Goal: Information Seeking & Learning: Learn about a topic

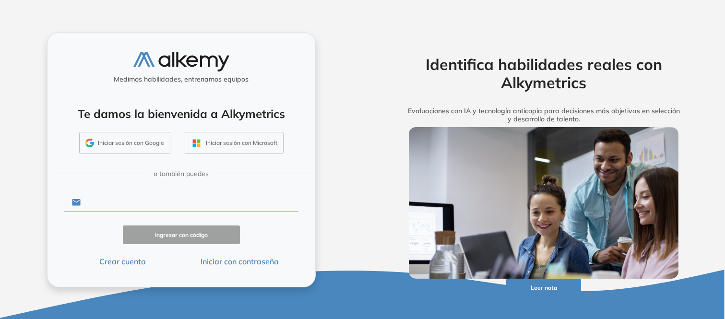
click at [211, 199] on input "text" at bounding box center [189, 202] width 217 height 18
type input "**********"
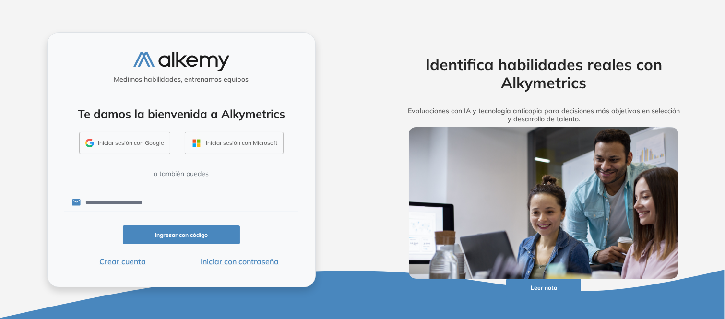
click at [200, 235] on button "Ingresar con código" at bounding box center [181, 235] width 117 height 19
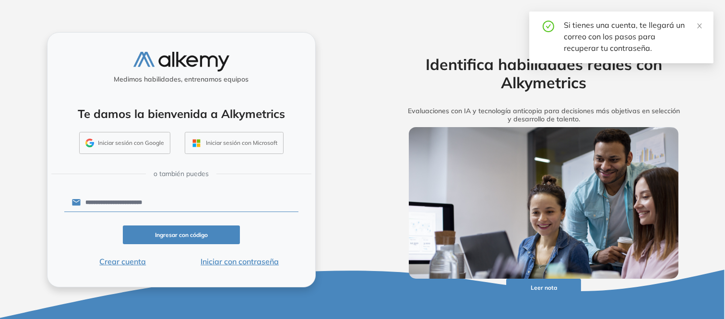
click at [231, 263] on button "Iniciar con contraseña" at bounding box center [239, 262] width 117 height 12
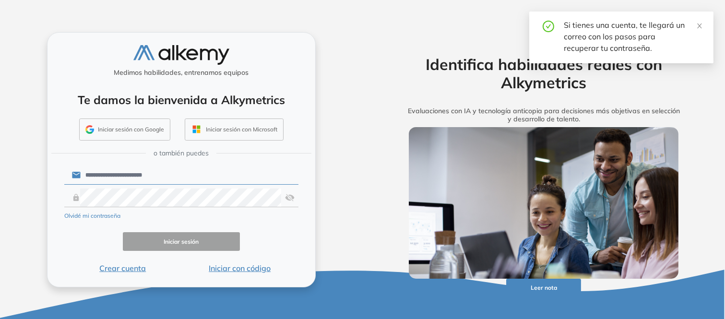
click at [136, 173] on input "**********" at bounding box center [189, 175] width 217 height 18
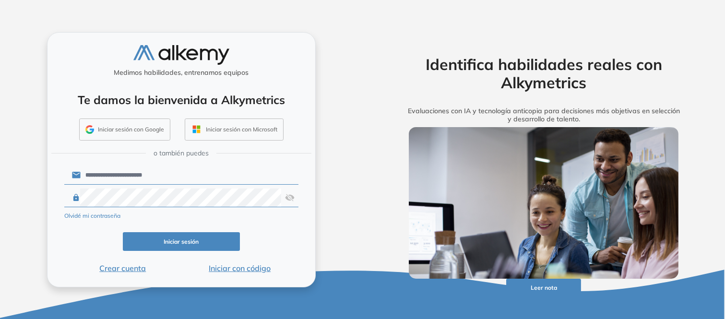
click at [165, 237] on button "Iniciar sesión" at bounding box center [181, 241] width 117 height 19
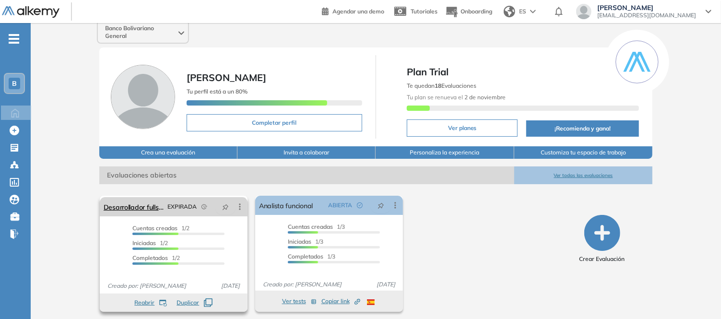
scroll to position [11, 0]
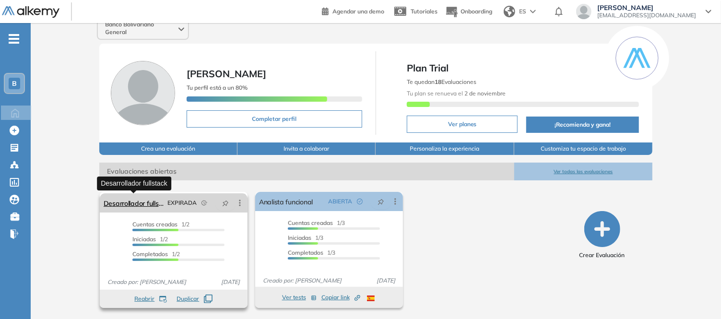
click at [144, 199] on link "Desarrollador fullstack" at bounding box center [134, 202] width 60 height 19
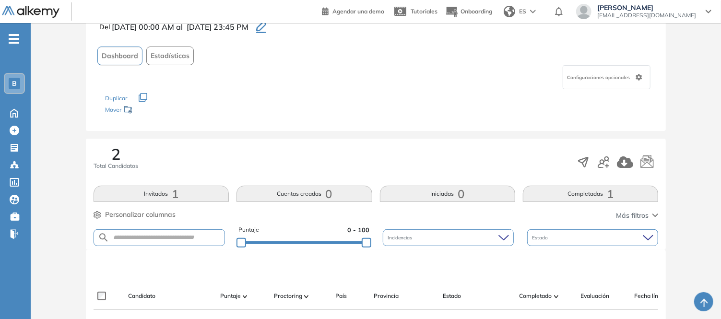
scroll to position [166, 0]
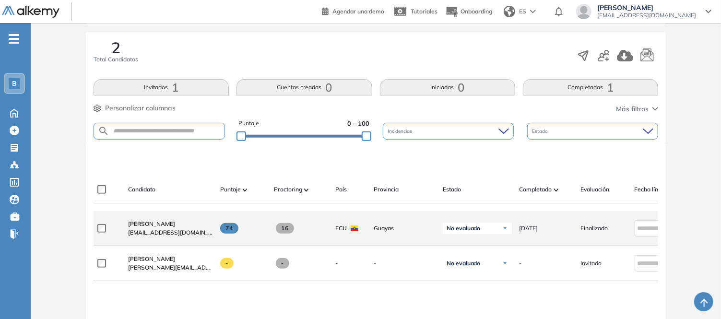
click at [236, 231] on span at bounding box center [229, 228] width 19 height 11
click at [229, 231] on span "74" at bounding box center [229, 228] width 19 height 11
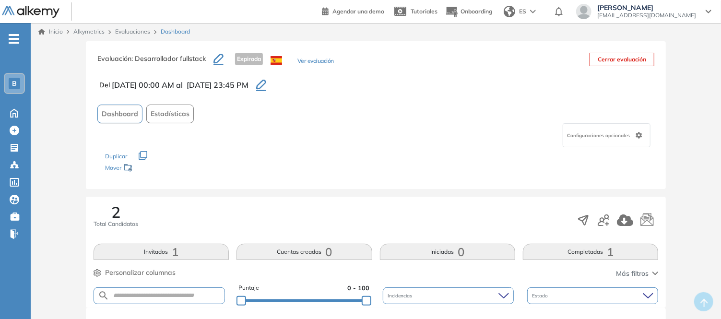
scroll to position [0, 0]
click at [600, 137] on span "Configuraciones opcionales" at bounding box center [599, 136] width 65 height 7
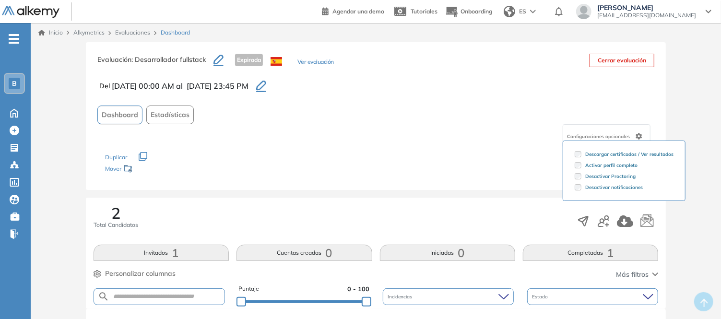
click at [600, 137] on span "Configuraciones opcionales" at bounding box center [599, 136] width 65 height 7
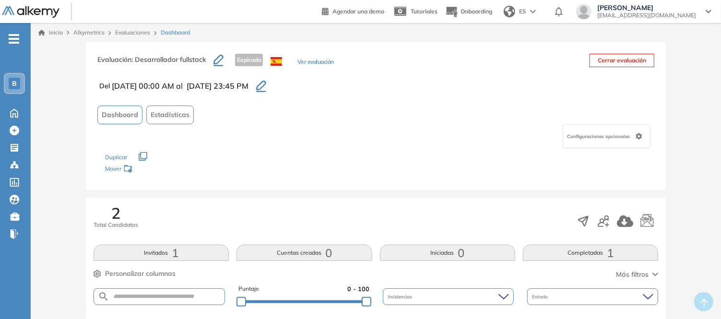
click at [600, 137] on span "Configuraciones opcionales" at bounding box center [599, 136] width 65 height 7
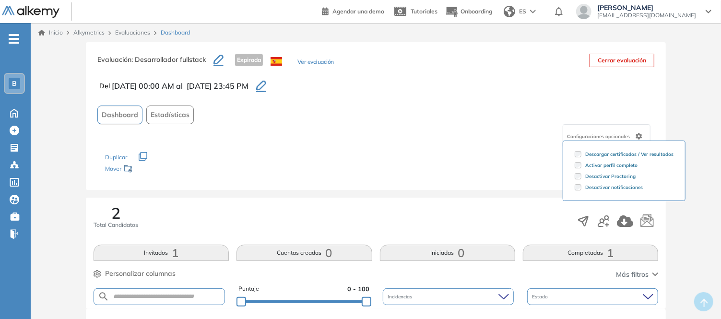
click at [600, 137] on span "Configuraciones opcionales" at bounding box center [599, 136] width 65 height 7
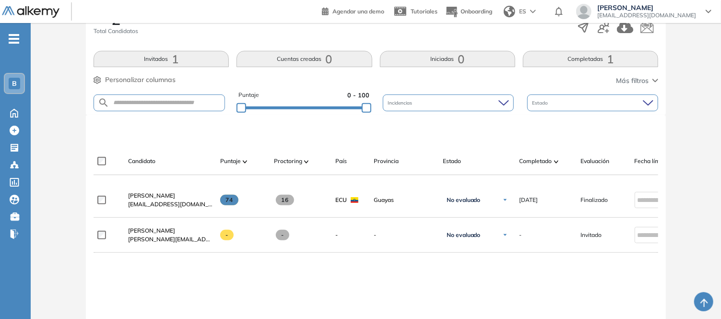
scroll to position [266, 0]
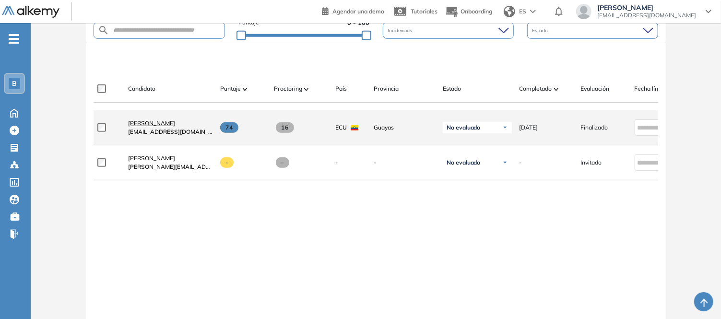
click at [169, 127] on span "[PERSON_NAME]" at bounding box center [151, 123] width 47 height 7
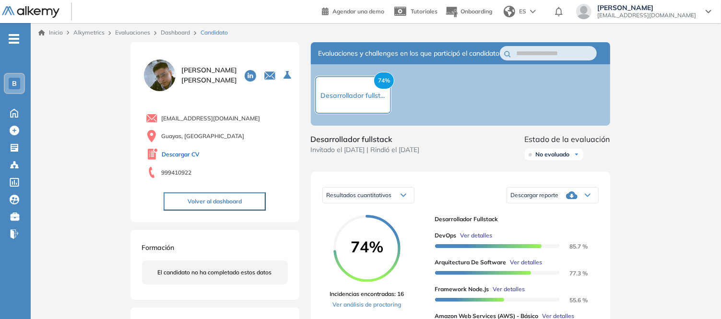
click at [178, 153] on link "Descargar CV" at bounding box center [181, 154] width 38 height 9
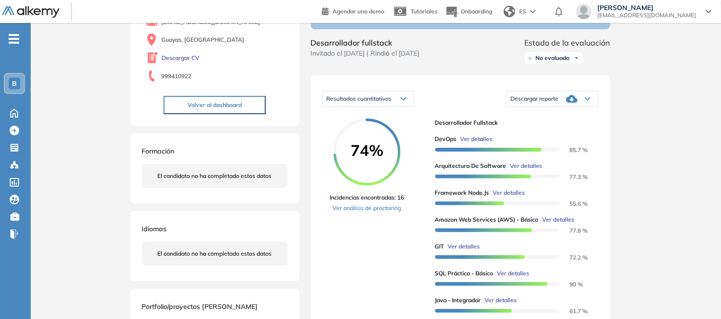
scroll to position [107, 0]
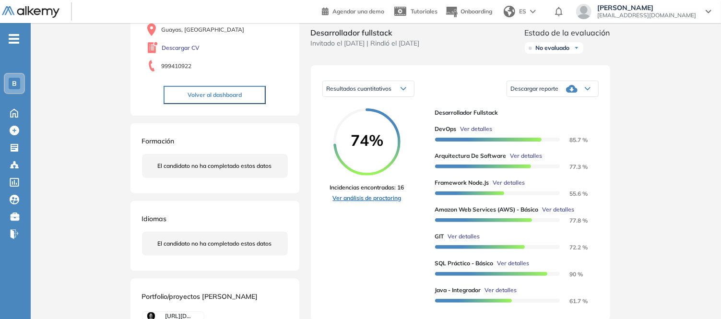
click at [382, 203] on link "Ver análisis de proctoring" at bounding box center [367, 198] width 74 height 9
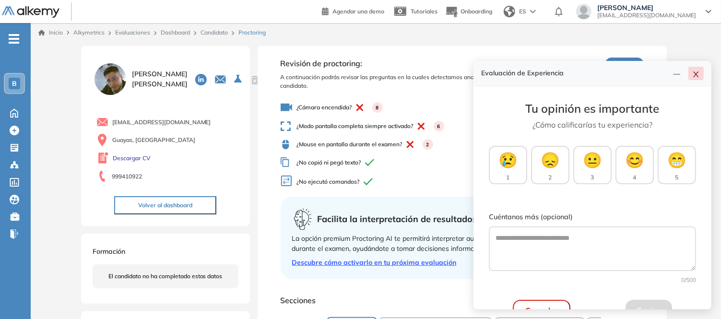
click at [697, 72] on icon "close" at bounding box center [696, 75] width 5 height 6
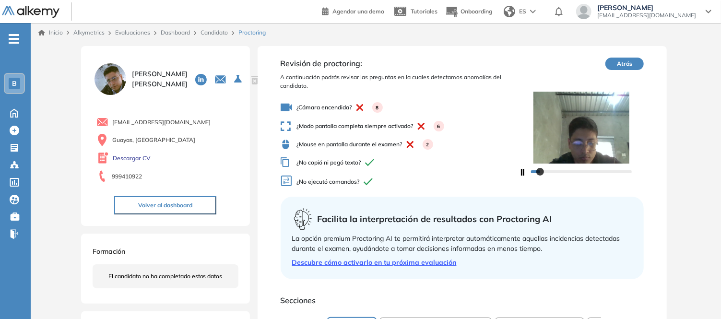
click at [354, 107] on div "8" at bounding box center [367, 107] width 31 height 11
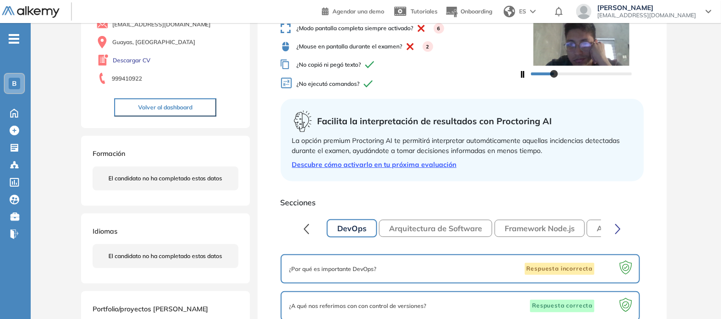
scroll to position [75, 0]
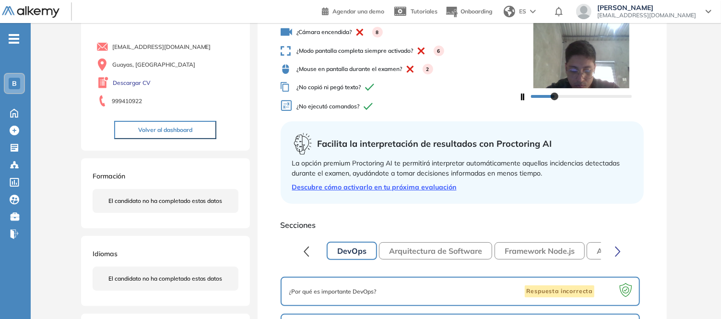
click at [424, 242] on button "Arquitectura de Software" at bounding box center [435, 250] width 113 height 17
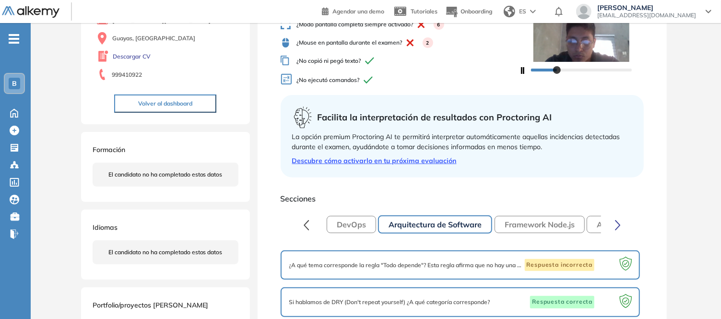
scroll to position [95, 0]
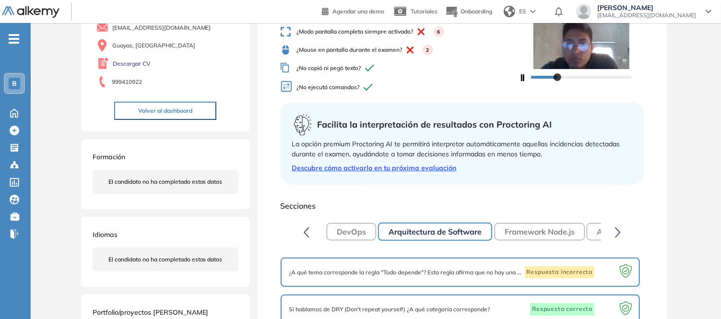
click at [515, 227] on button "Framework Node.js" at bounding box center [540, 231] width 90 height 17
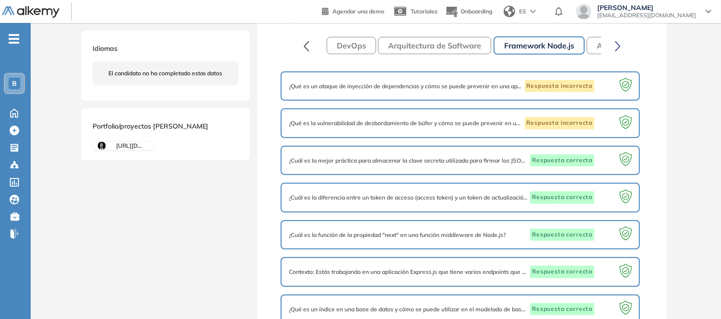
scroll to position [131, 0]
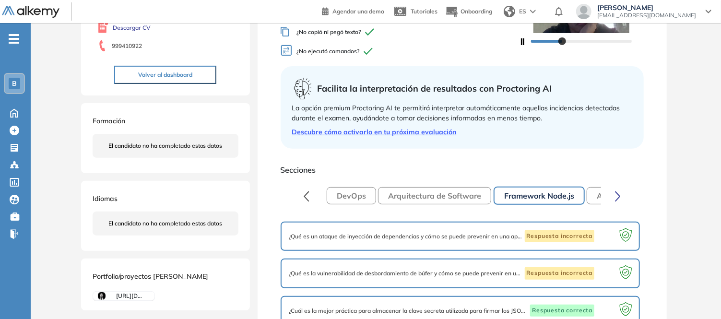
click at [594, 198] on button "Amazon Web Services (AWS) - Básico" at bounding box center [666, 195] width 159 height 17
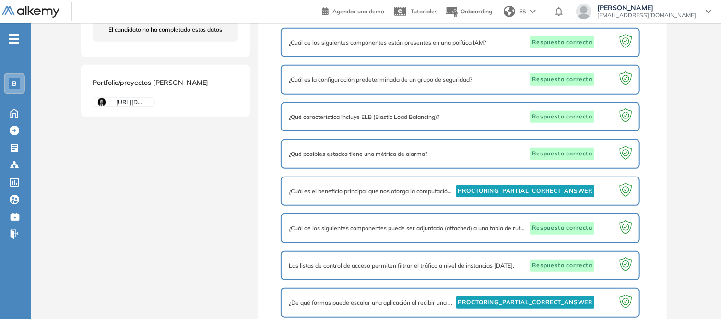
scroll to position [344, 0]
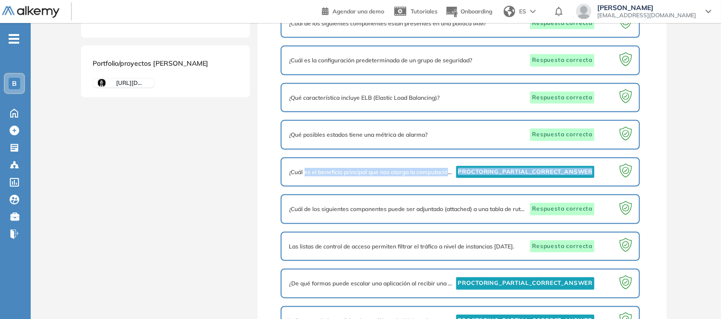
drag, startPoint x: 335, startPoint y: 162, endPoint x: 643, endPoint y: 170, distance: 308.3
click at [639, 170] on div "¿Cuál es el beneficio principal que nos otorga la computación en la nube? PROCT…" at bounding box center [461, 172] width 360 height 30
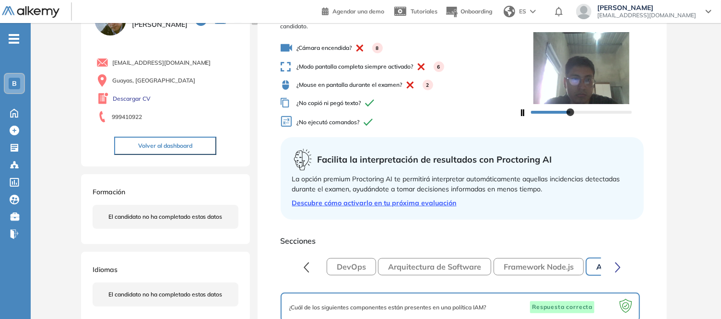
scroll to position [41, 0]
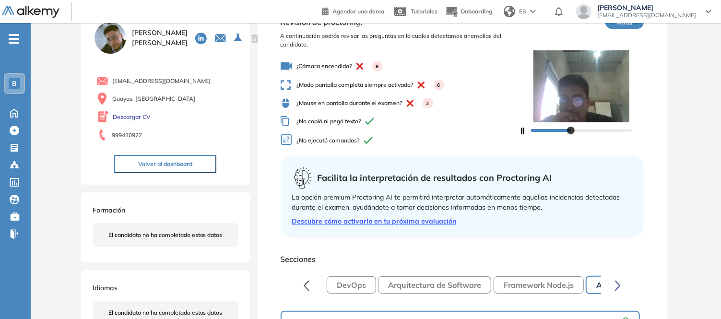
click at [617, 284] on icon "button" at bounding box center [618, 285] width 6 height 11
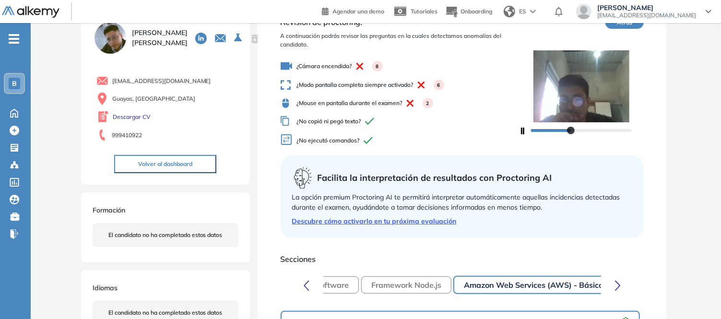
scroll to position [0, 139]
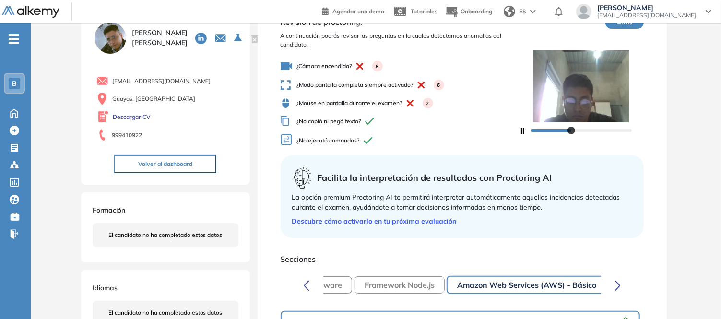
click at [541, 275] on div "DevOps Arquitectura de Software Framework Node.js Amazon Web Services (AWS) - B…" at bounding box center [463, 285] width 278 height 21
click at [539, 286] on button "Amazon Web Services (AWS) - Básico" at bounding box center [527, 285] width 160 height 18
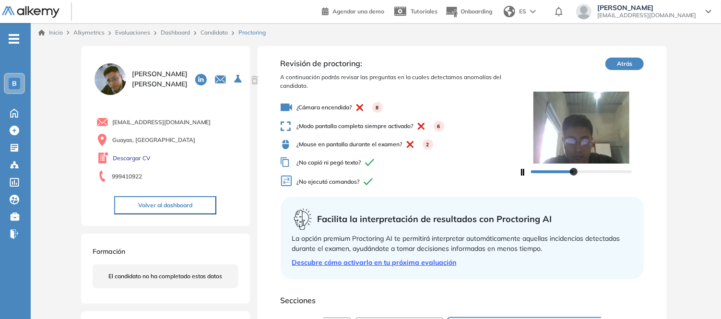
click at [169, 206] on button "Volver al dashboard" at bounding box center [165, 205] width 102 height 18
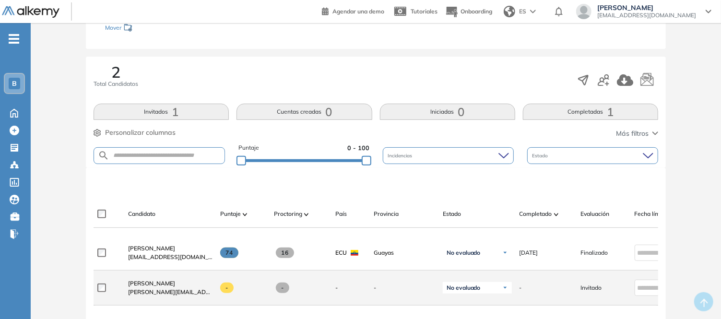
scroll to position [213, 0]
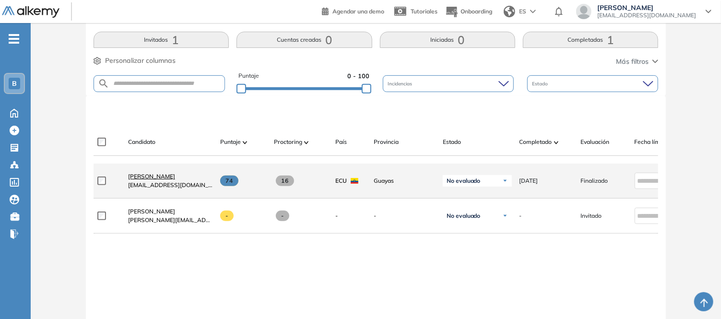
click at [160, 177] on span "[PERSON_NAME]" at bounding box center [151, 176] width 47 height 7
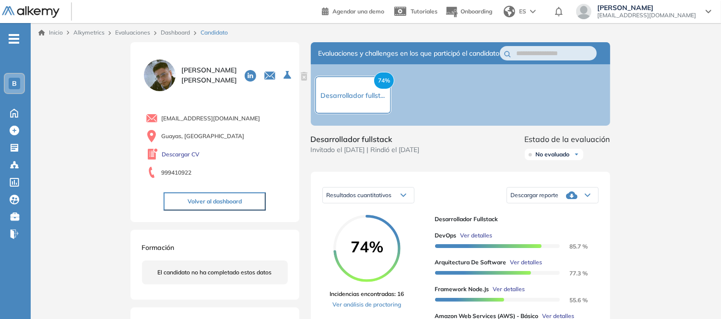
click at [390, 88] on span "74%" at bounding box center [384, 80] width 21 height 17
click at [361, 101] on div "74% Desarrollador fullst..." at bounding box center [353, 95] width 64 height 12
click at [358, 97] on span "Desarrollador fullst..." at bounding box center [353, 95] width 64 height 9
drag, startPoint x: 389, startPoint y: 159, endPoint x: 471, endPoint y: 156, distance: 82.6
click at [471, 156] on div "Desarrollador fullstack Invitado el [DATE] | Rindió el [DATE] Estado de la eval…" at bounding box center [461, 148] width 300 height 31
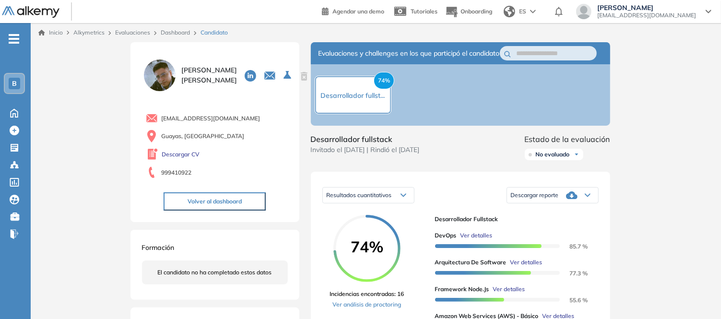
click at [565, 158] on span "No evaluado" at bounding box center [553, 155] width 34 height 8
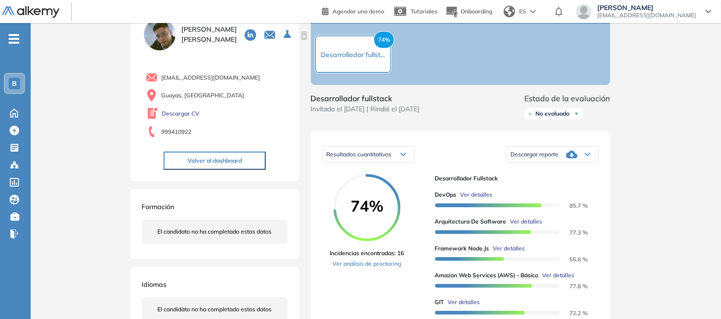
scroll to position [107, 0]
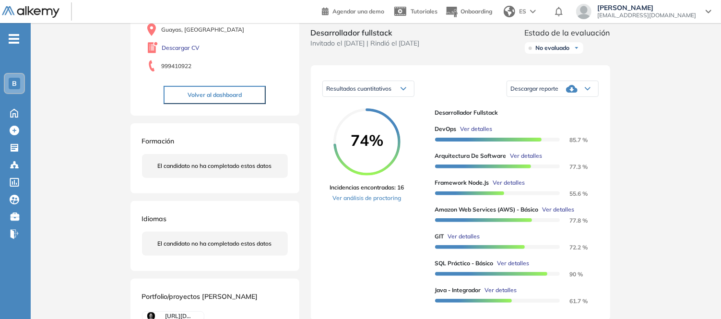
click at [395, 96] on div "Resultados cuantitativos" at bounding box center [368, 88] width 91 height 15
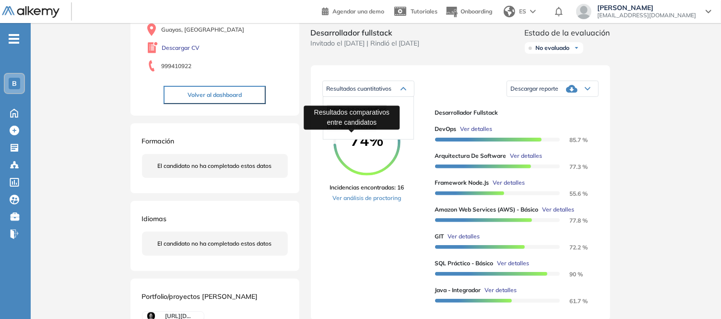
click at [373, 130] on span "Resultados relativos" at bounding box center [351, 126] width 49 height 7
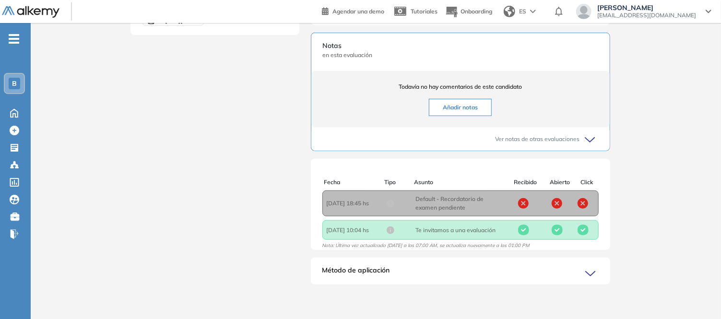
scroll to position [2, 0]
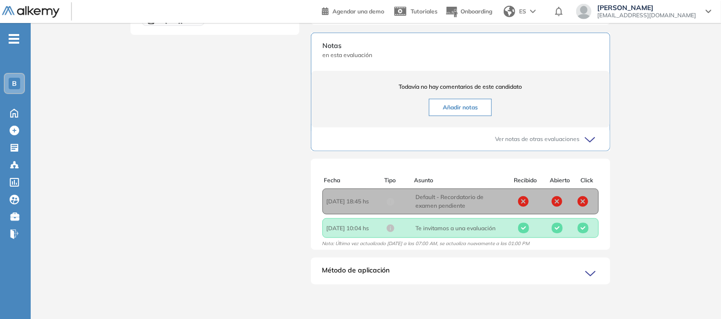
click at [591, 268] on icon at bounding box center [592, 273] width 13 height 13
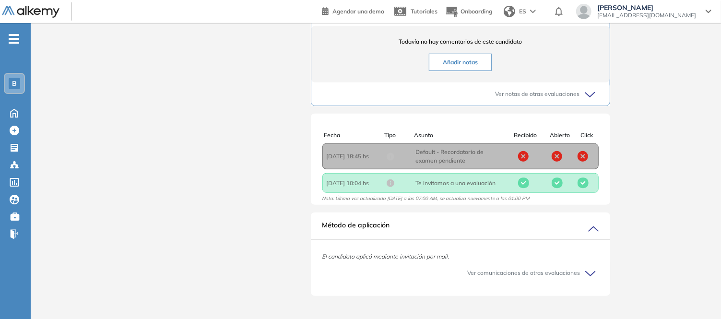
scroll to position [468, 0]
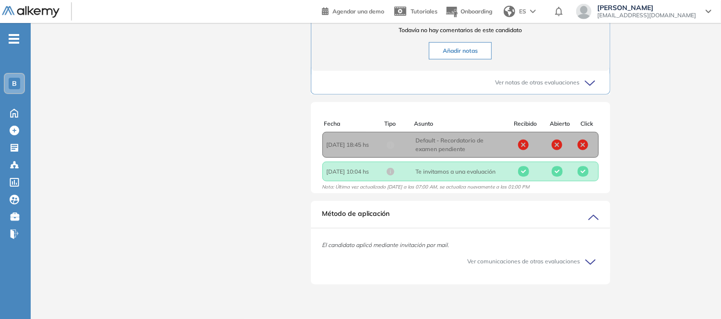
click at [595, 217] on icon at bounding box center [592, 217] width 13 height 13
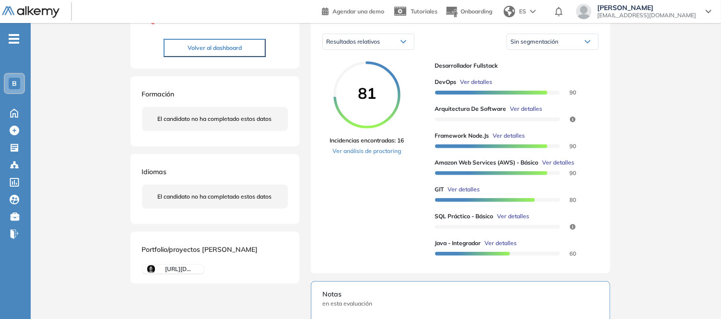
scroll to position [160, 0]
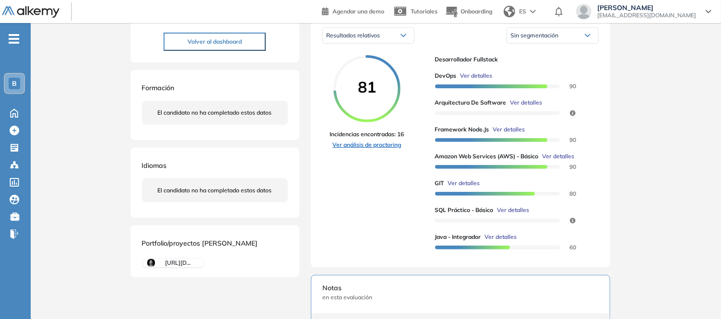
click at [372, 149] on link "Ver análisis de proctoring" at bounding box center [367, 145] width 74 height 9
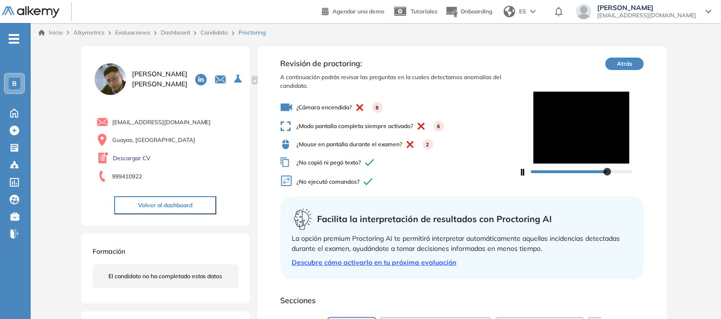
click at [212, 31] on link "Candidato" at bounding box center [214, 32] width 27 height 7
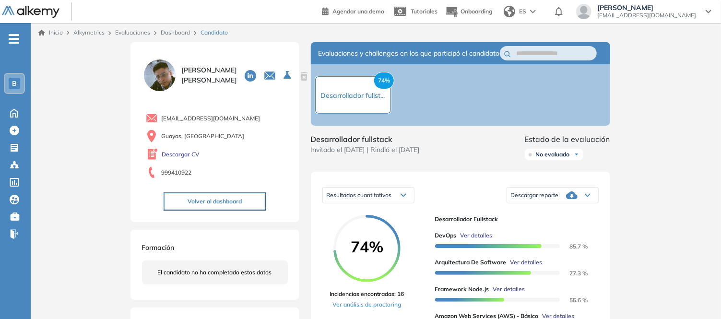
click at [180, 34] on link "Dashboard" at bounding box center [175, 32] width 29 height 7
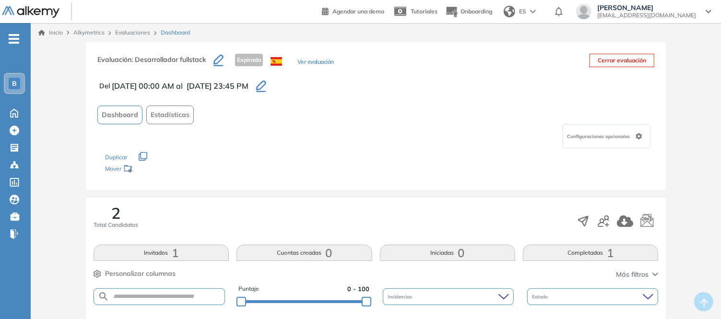
click at [266, 83] on icon "button" at bounding box center [261, 87] width 10 height 12
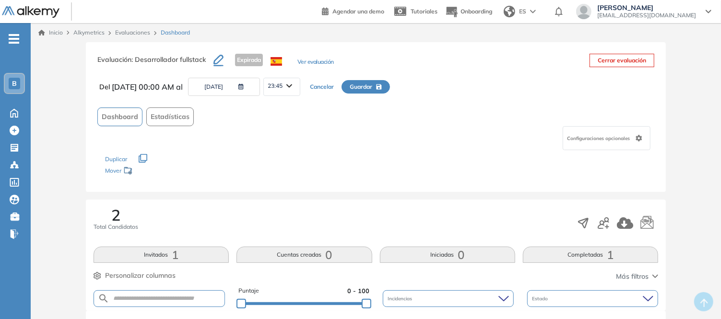
click at [260, 90] on button "[DATE]" at bounding box center [224, 87] width 72 height 18
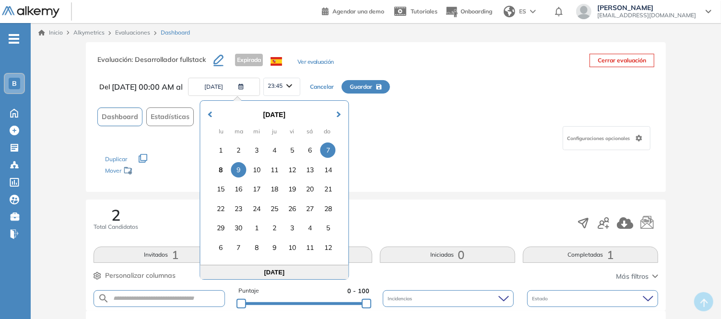
click at [242, 172] on div "9" at bounding box center [238, 169] width 15 height 15
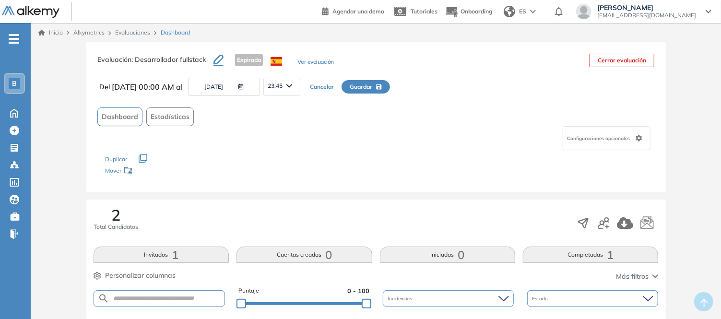
click at [372, 87] on span "Guardar" at bounding box center [361, 87] width 23 height 9
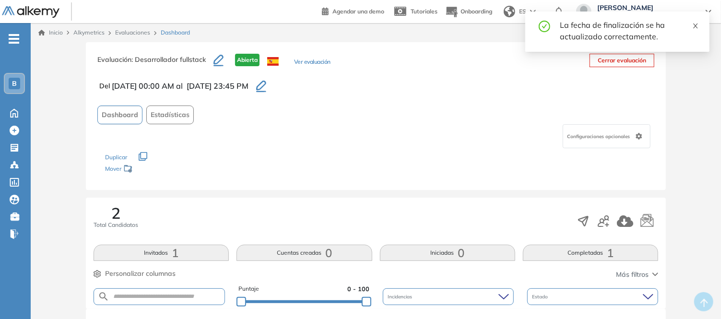
click at [696, 24] on icon "close" at bounding box center [696, 26] width 7 height 7
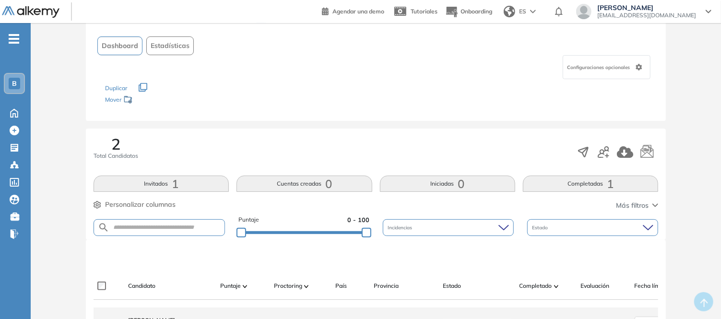
scroll to position [213, 0]
